Goal: Task Accomplishment & Management: Manage account settings

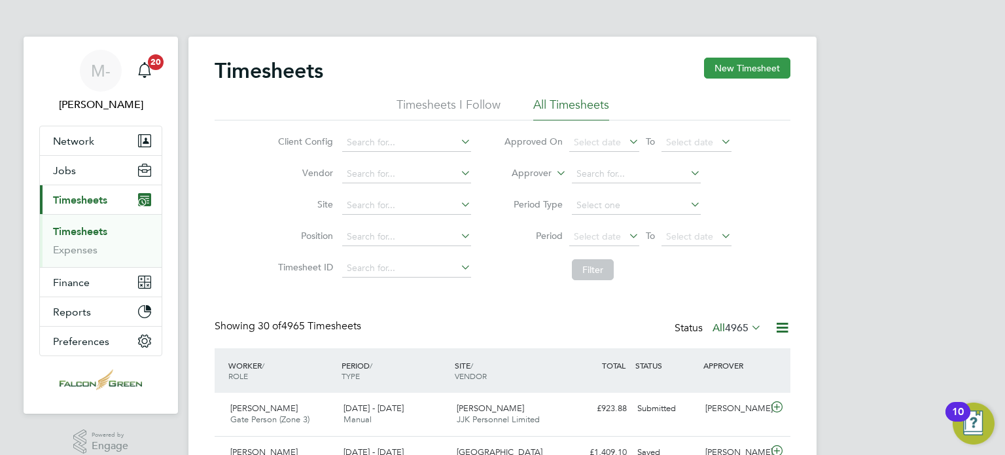
click at [746, 69] on button "New Timesheet" at bounding box center [747, 68] width 86 height 21
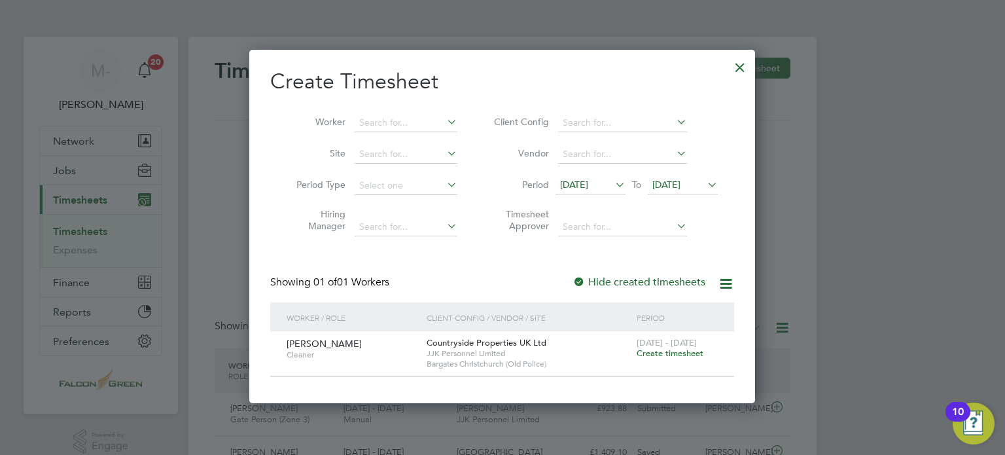
click at [683, 175] on li "Period [DATE] To [DATE]" at bounding box center [603, 185] width 260 height 31
click at [680, 185] on span "[DATE]" at bounding box center [666, 185] width 28 height 12
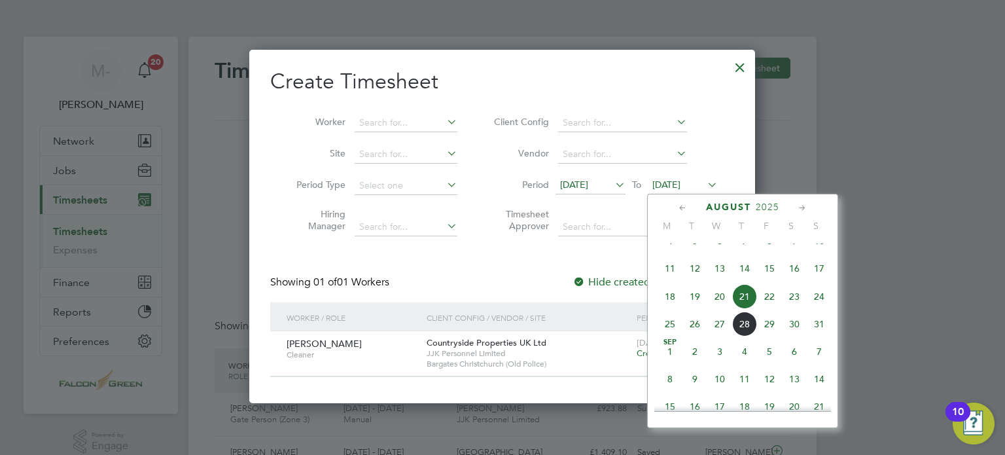
click at [819, 309] on span "24" at bounding box center [818, 296] width 25 height 25
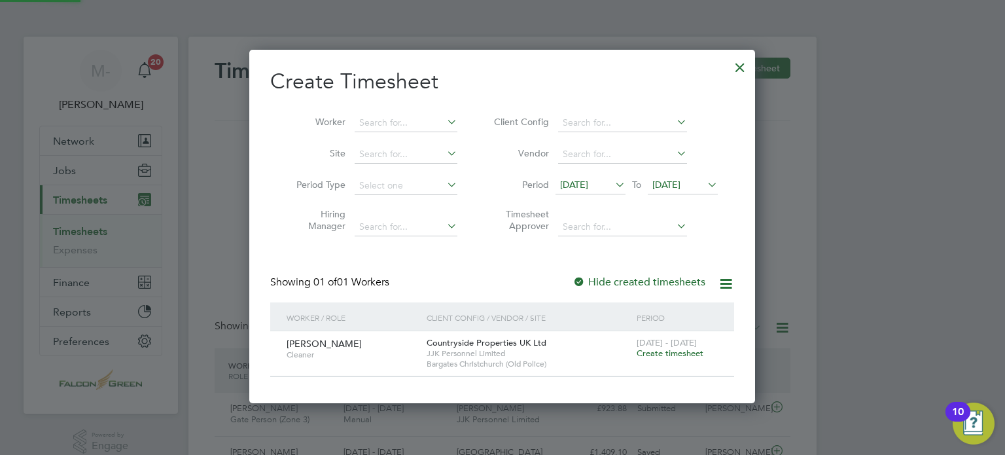
click at [608, 193] on span "[DATE]" at bounding box center [590, 186] width 70 height 18
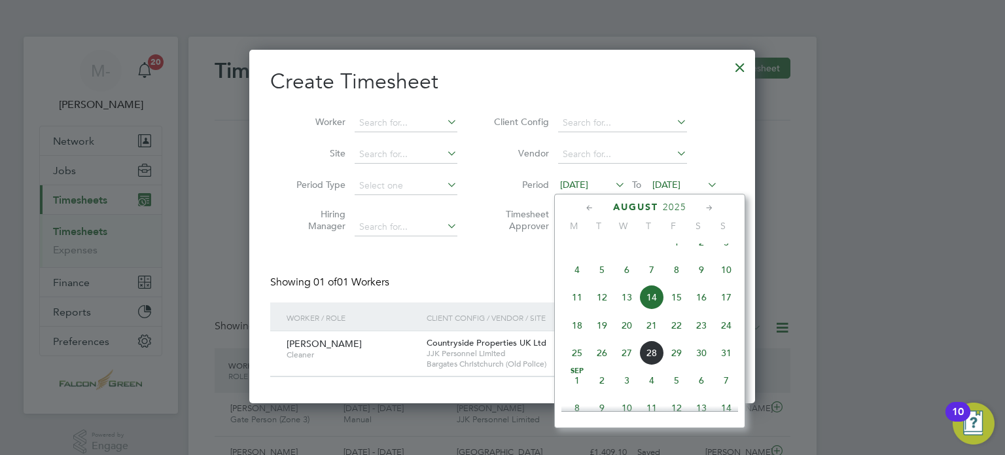
click at [583, 329] on span "18" at bounding box center [576, 325] width 25 height 25
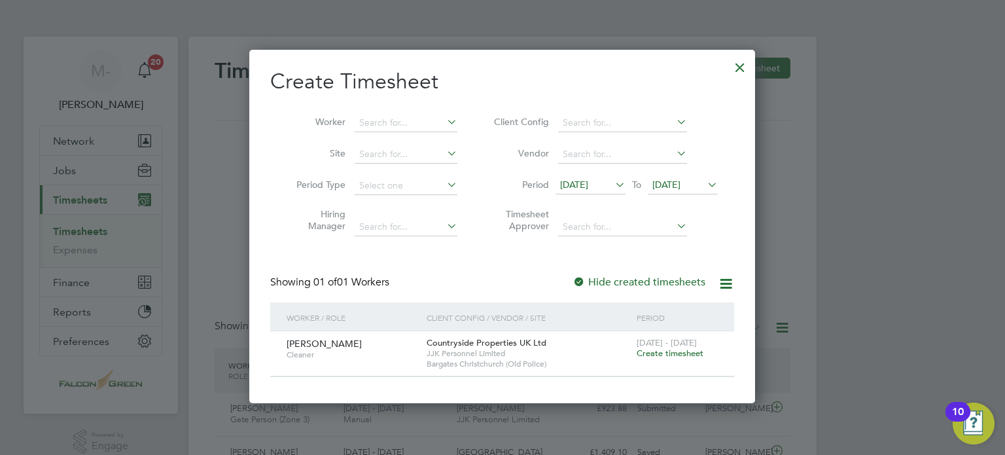
click at [744, 65] on div at bounding box center [740, 64] width 24 height 24
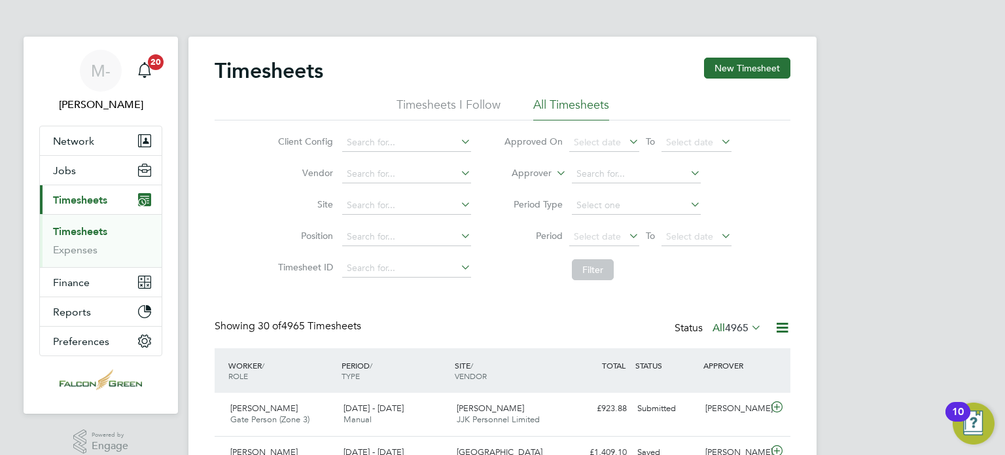
click at [748, 326] on icon at bounding box center [748, 327] width 0 height 18
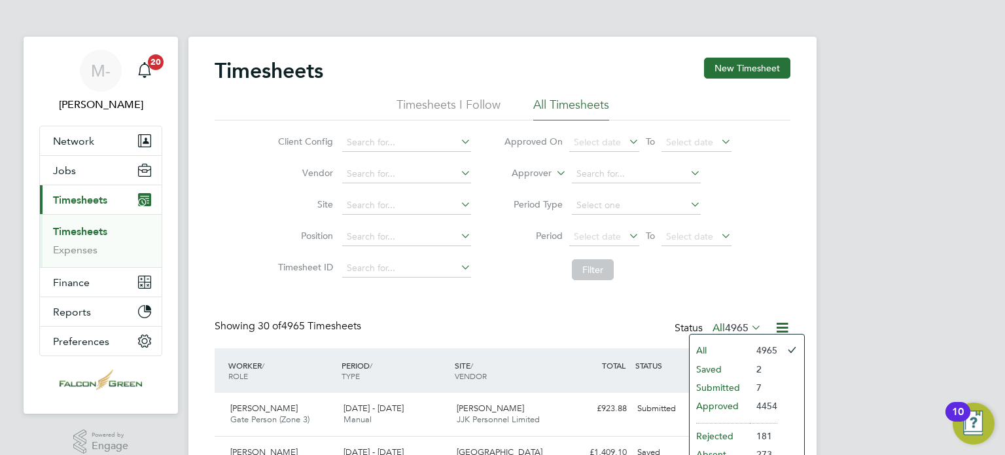
click at [733, 382] on li "Submitted" at bounding box center [719, 387] width 60 height 18
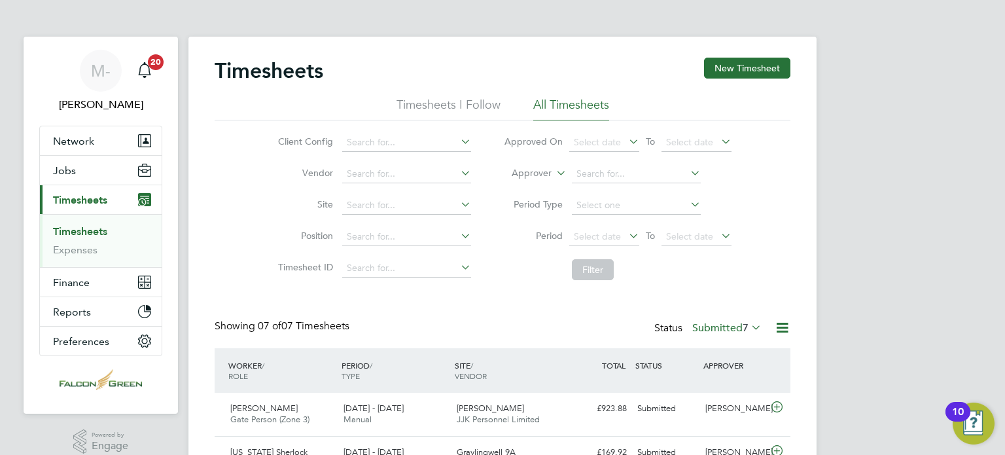
click at [780, 271] on div "Client Config Vendor Site Position Timesheet ID Approved On Select date To Sele…" at bounding box center [503, 203] width 576 height 166
click at [73, 196] on span "Timesheets" at bounding box center [80, 200] width 54 height 12
click at [721, 334] on label "Submitted 7" at bounding box center [726, 327] width 69 height 13
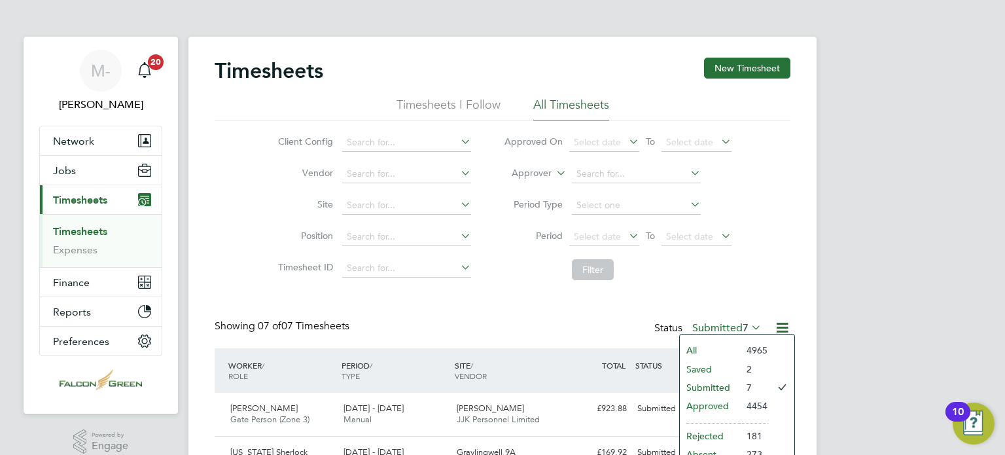
click at [712, 350] on li "All" at bounding box center [710, 350] width 60 height 18
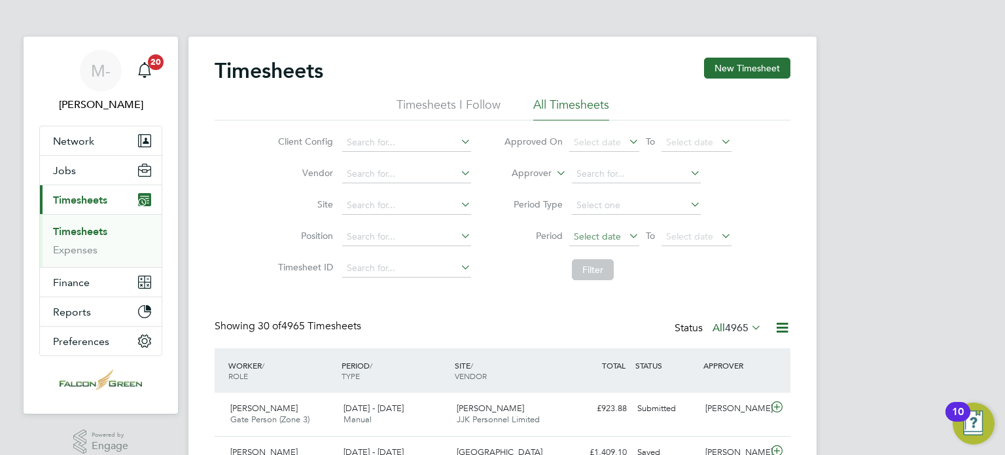
click at [604, 239] on span "Select date" at bounding box center [597, 236] width 47 height 12
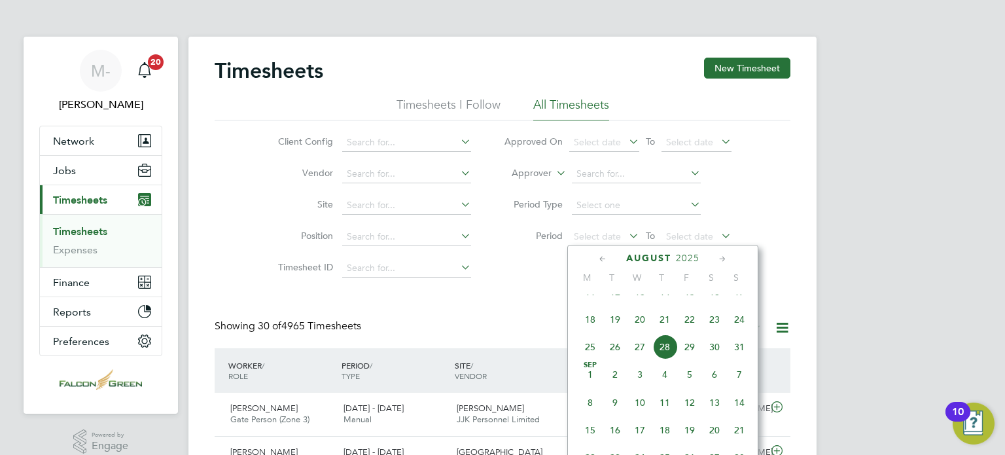
click at [597, 326] on span "18" at bounding box center [589, 319] width 25 height 25
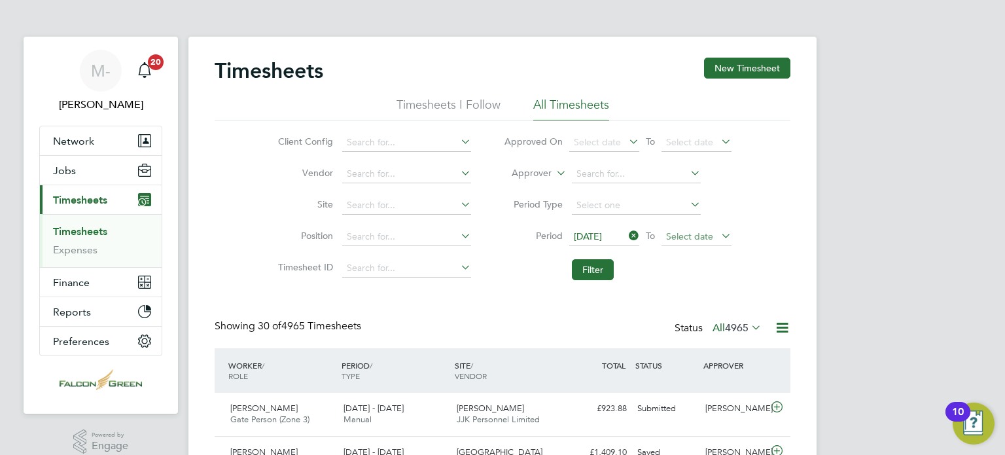
click at [692, 229] on span "Select date" at bounding box center [696, 237] width 70 height 18
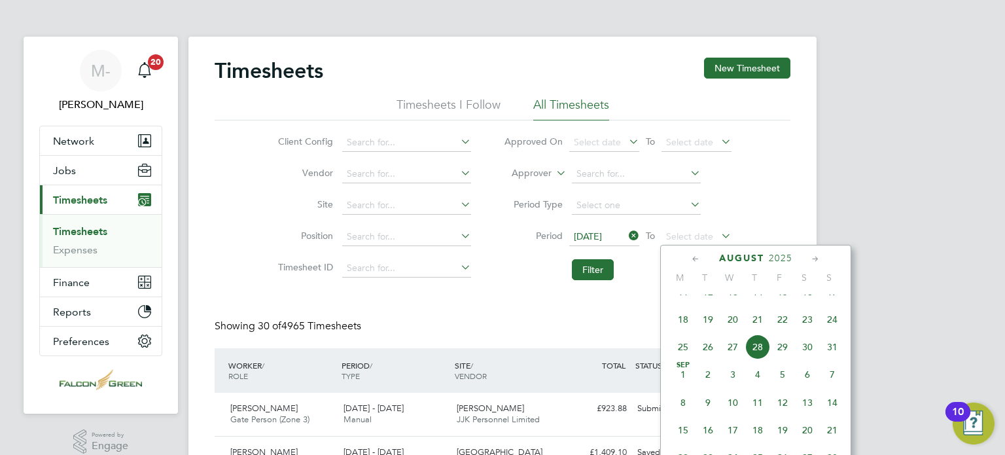
click at [835, 332] on span "24" at bounding box center [831, 319] width 25 height 25
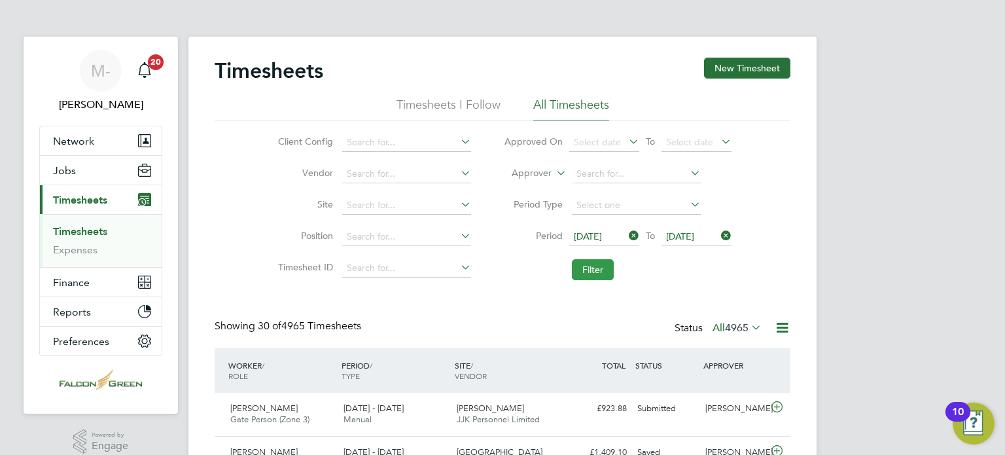
click at [589, 262] on button "Filter" at bounding box center [593, 269] width 42 height 21
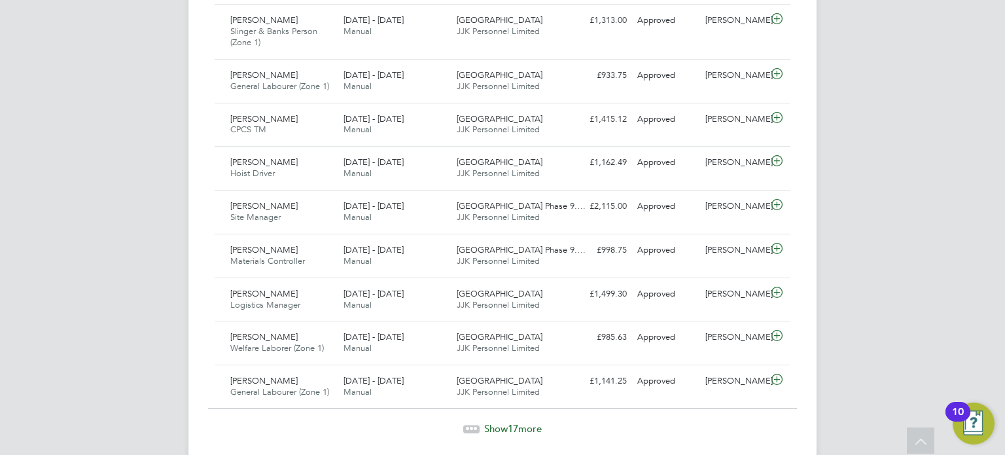
click at [521, 422] on span "Show 17 more" at bounding box center [513, 428] width 58 height 12
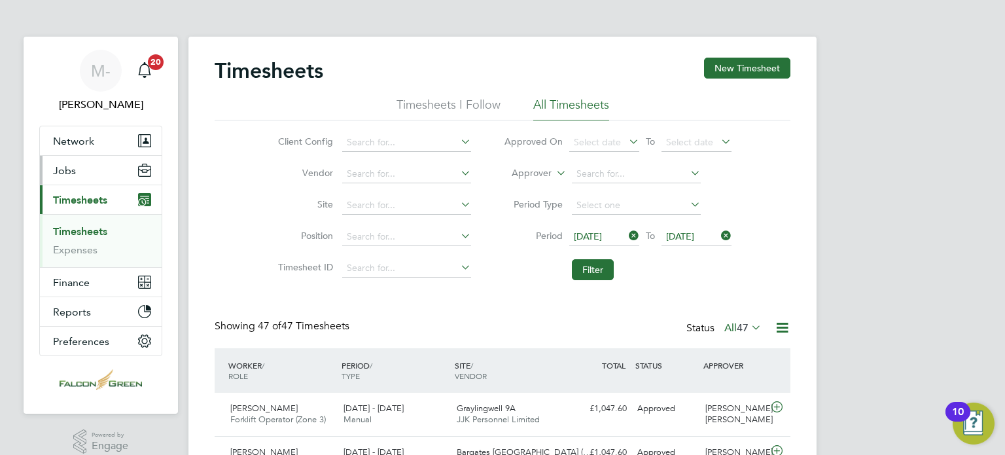
click at [63, 170] on span "Jobs" at bounding box center [64, 170] width 23 height 12
click at [68, 171] on span "Jobs" at bounding box center [64, 170] width 23 height 12
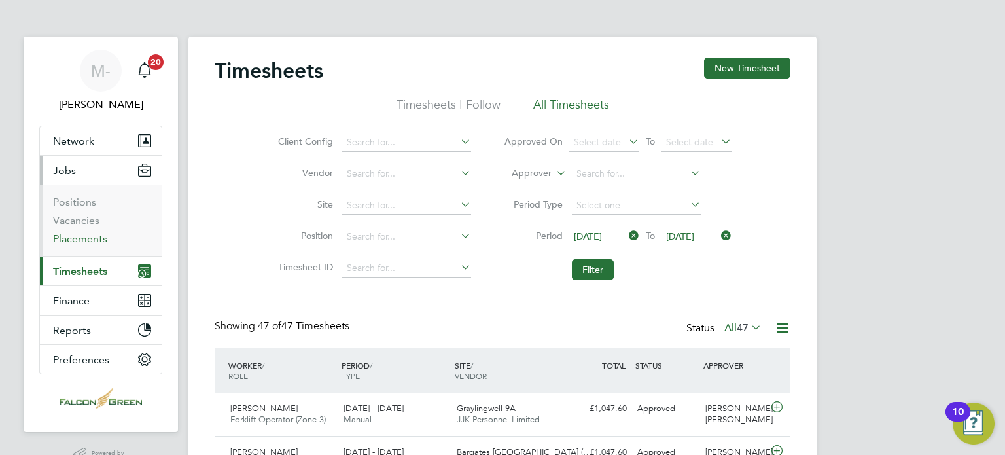
click at [86, 237] on link "Placements" at bounding box center [80, 238] width 54 height 12
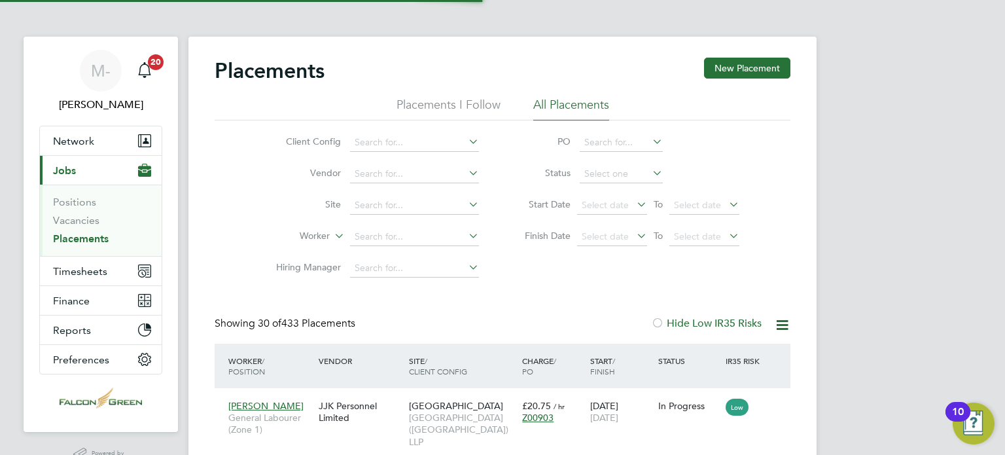
scroll to position [61, 114]
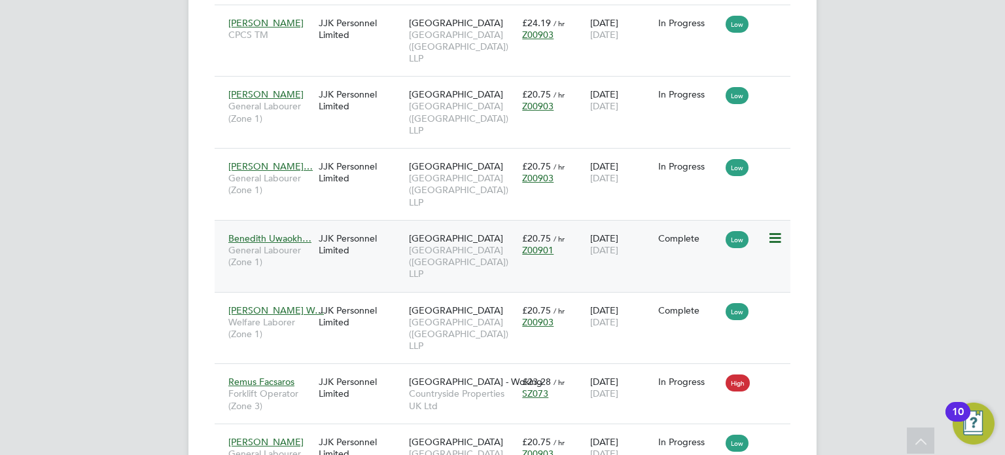
click at [678, 232] on div "Complete" at bounding box center [688, 238] width 61 height 12
click at [704, 254] on div "Benedith Uwaokh… General Labourer (Zone 1) JJK Personnel Limited [GEOGRAPHIC_DA…" at bounding box center [503, 256] width 576 height 72
click at [777, 230] on icon at bounding box center [773, 238] width 13 height 16
click at [793, 298] on div "Placements New Placement Placements I Follow All Placements Client Config Vendo…" at bounding box center [502, 119] width 628 height 2415
click at [689, 231] on div "Complete" at bounding box center [689, 238] width 68 height 25
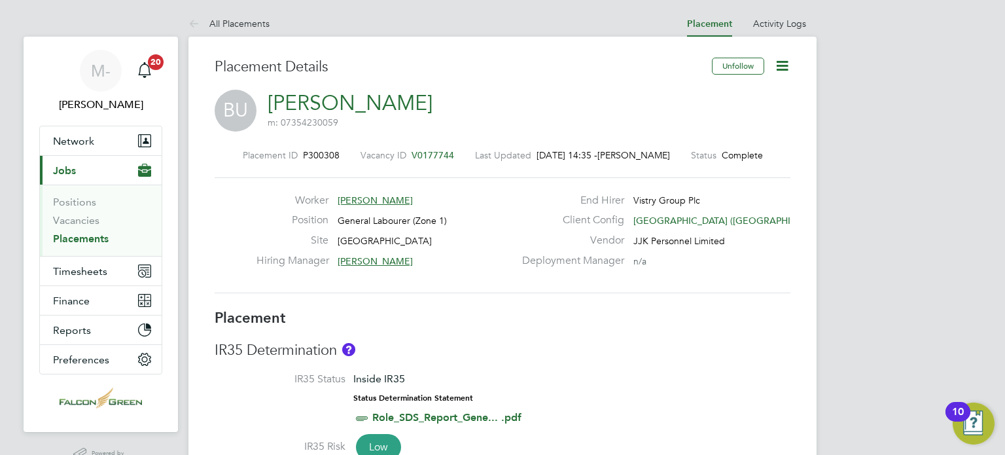
click at [761, 112] on div "BU Benedith Uwaokhonye m: 07354230059" at bounding box center [503, 112] width 576 height 44
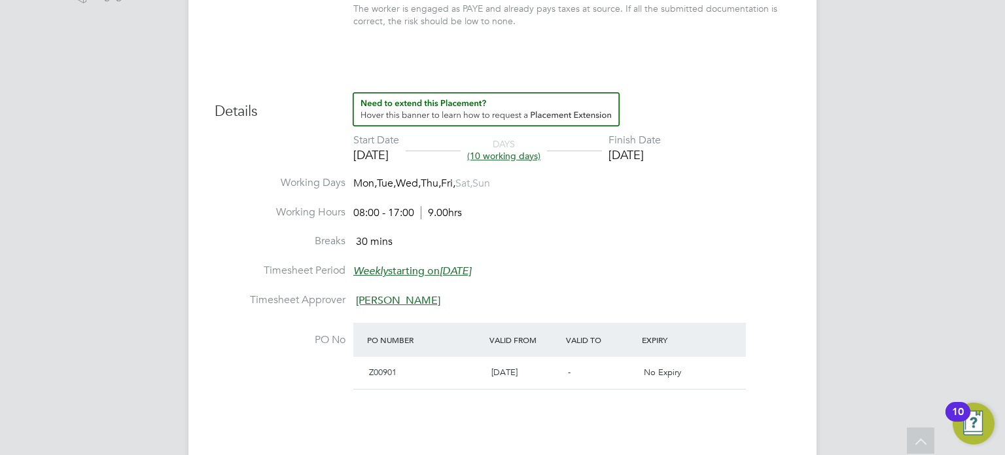
scroll to position [471, 0]
